Goal: Information Seeking & Learning: Learn about a topic

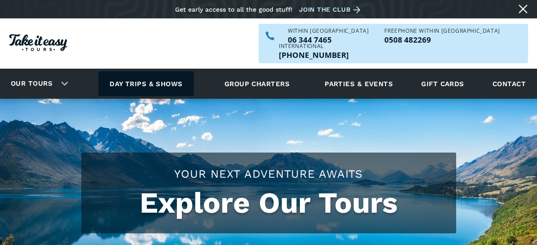
drag, startPoint x: 0, startPoint y: 0, endPoint x: 171, endPoint y: 67, distance: 184.0
click at [171, 71] on link "Day trips & shows" at bounding box center [146, 83] width 96 height 25
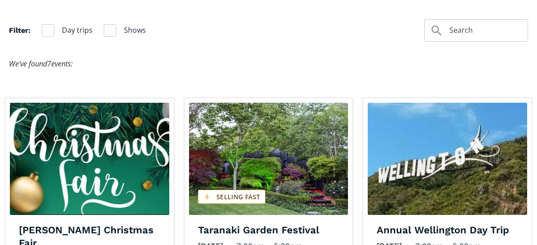
scroll to position [583, 0]
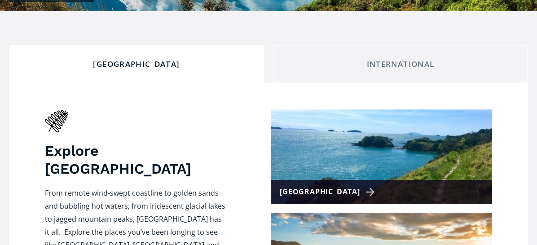
scroll to position [314, 0]
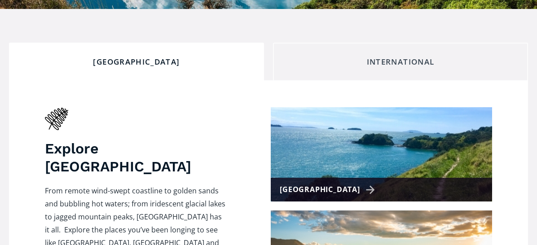
click at [427, 57] on div "International" at bounding box center [400, 62] width 240 height 10
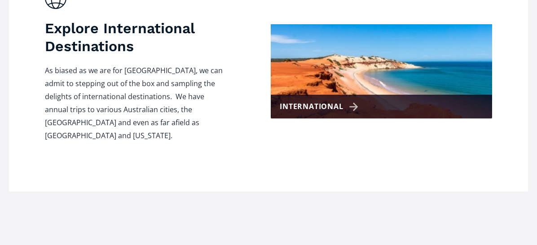
scroll to position [449, 0]
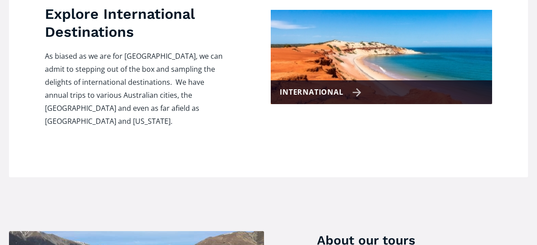
click at [357, 86] on div "International" at bounding box center [320, 92] width 81 height 13
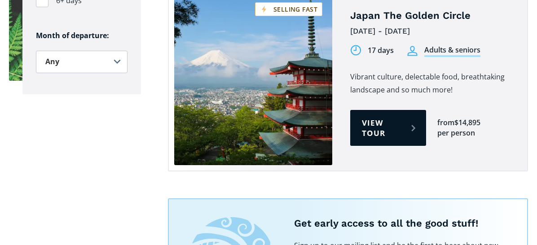
scroll to position [853, 0]
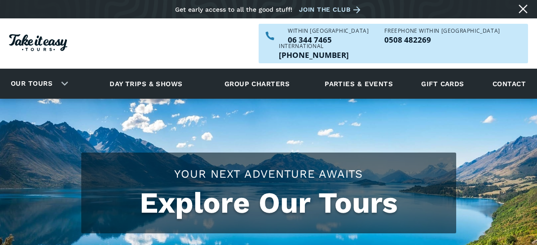
scroll to position [449, 0]
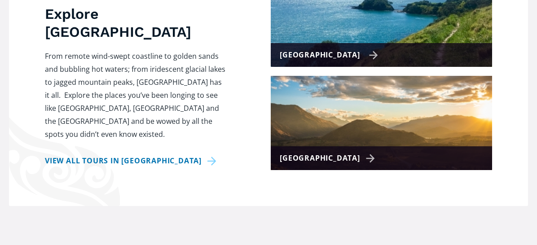
click at [355, 48] on div "[GEOGRAPHIC_DATA]" at bounding box center [329, 54] width 98 height 13
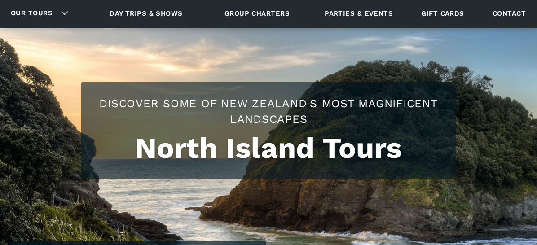
checkbox input "true"
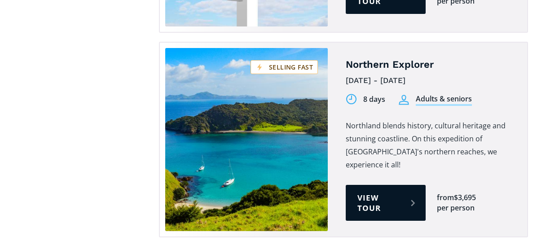
scroll to position [1660, 0]
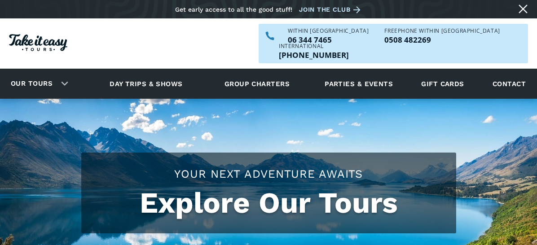
scroll to position [449, 0]
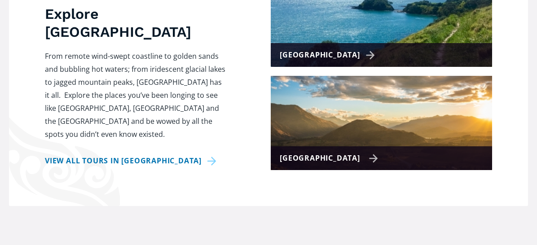
click at [351, 152] on div "[GEOGRAPHIC_DATA]" at bounding box center [329, 158] width 98 height 13
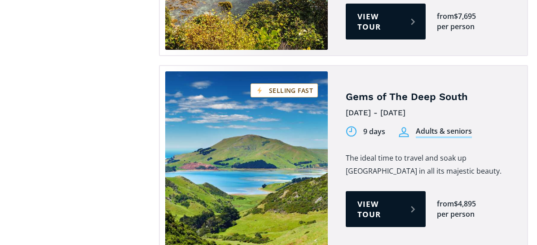
scroll to position [1032, 0]
